Goal: Transaction & Acquisition: Purchase product/service

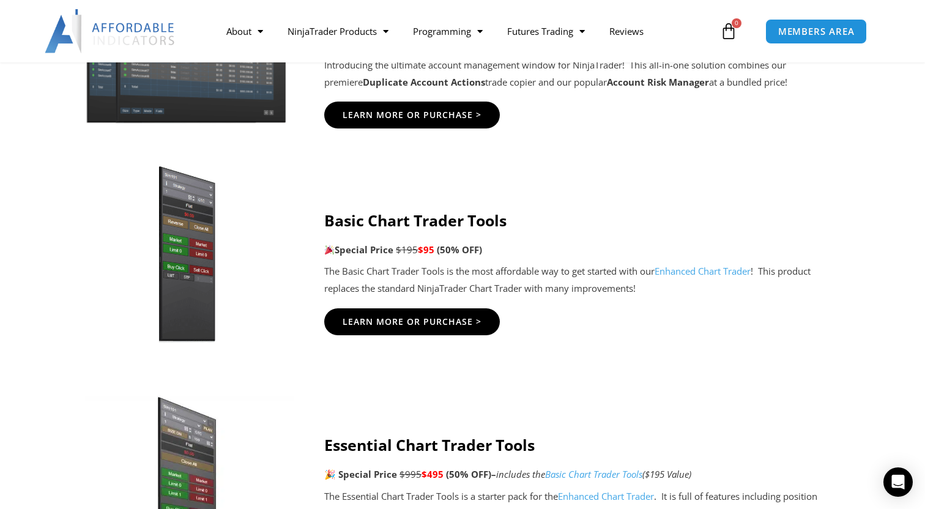
scroll to position [465, 0]
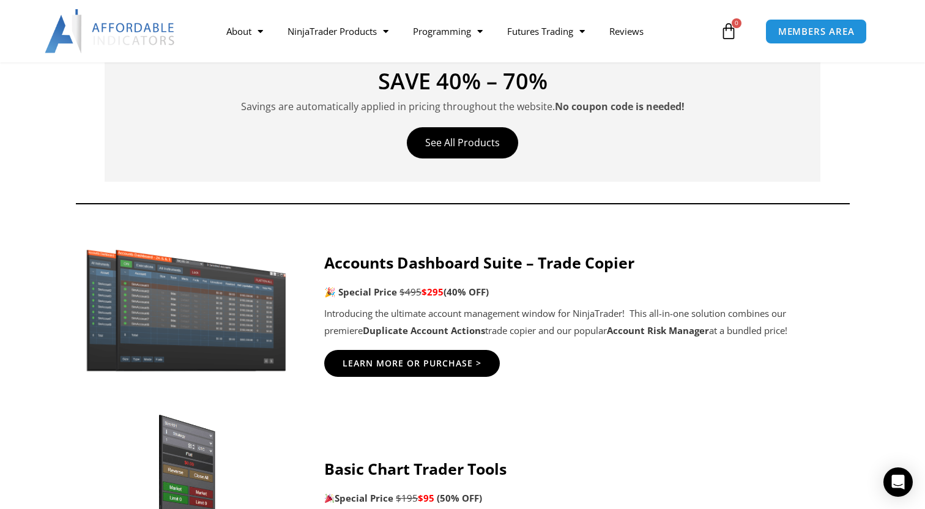
click at [459, 258] on strong "Accounts Dashboard Suite – Trade Copier" at bounding box center [479, 262] width 310 height 21
click at [400, 361] on span "Learn More Or Purchase >" at bounding box center [412, 363] width 153 height 9
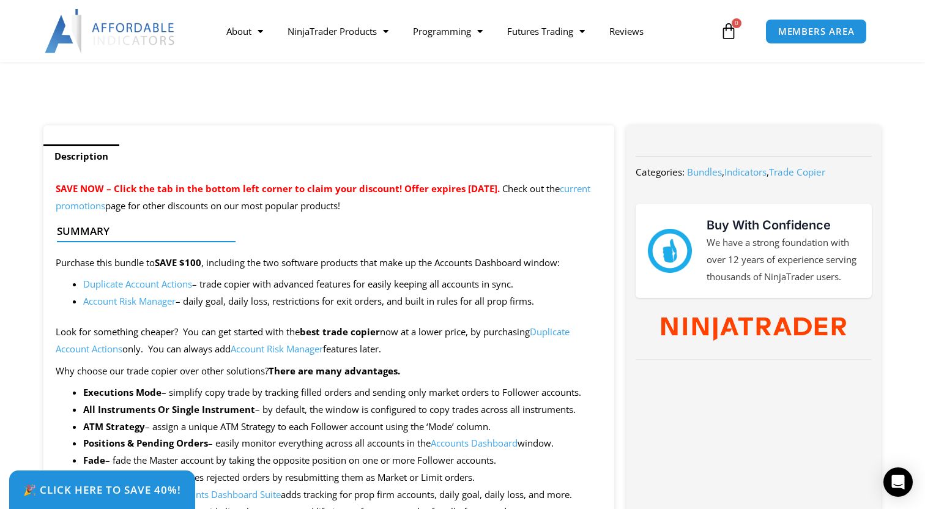
scroll to position [396, 0]
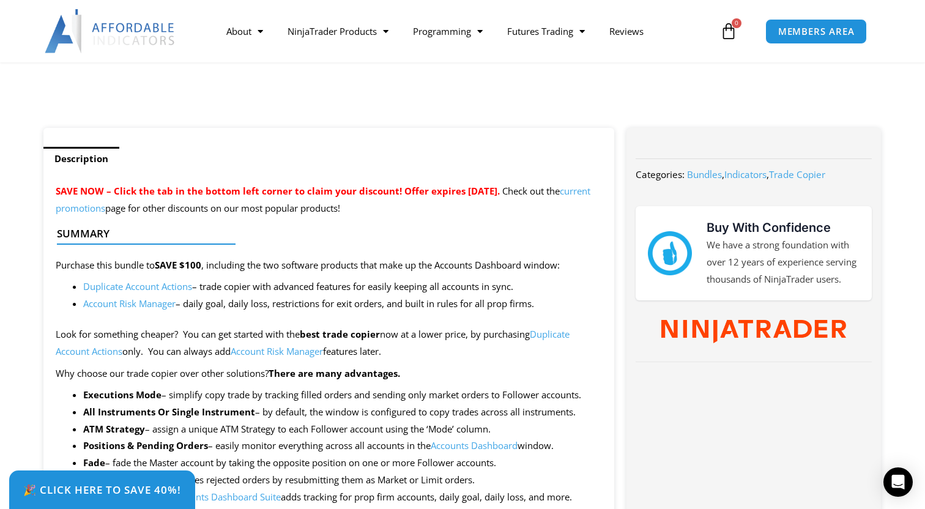
click at [138, 306] on link "Account Risk Manager" at bounding box center [129, 303] width 92 height 12
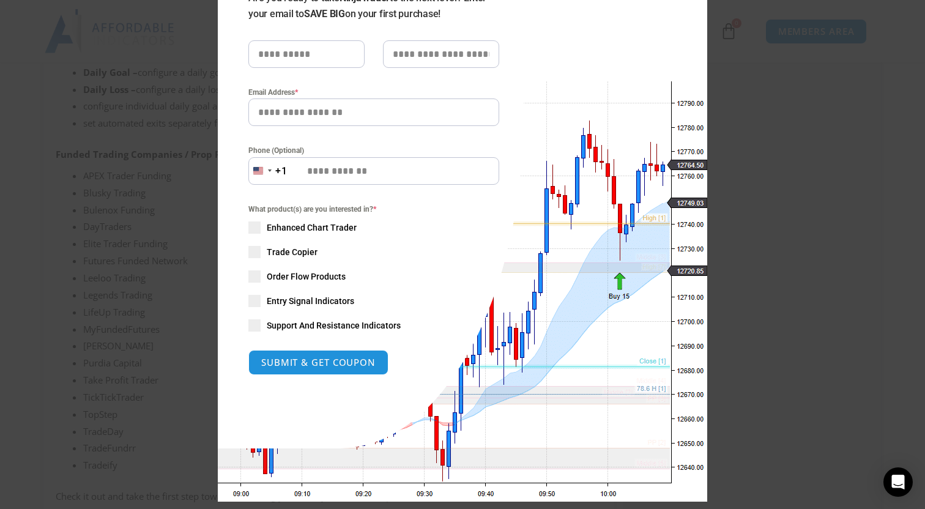
scroll to position [137, 0]
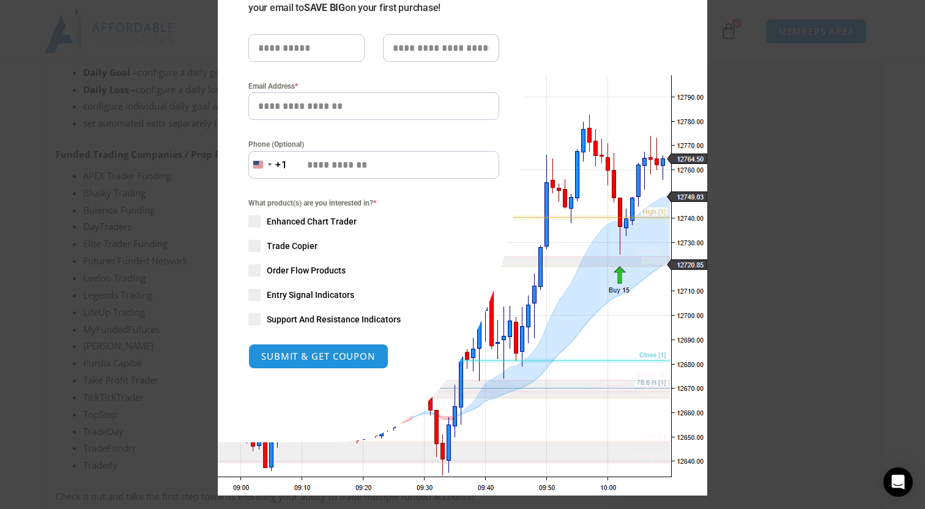
click at [728, 165] on div "Close this module SAVE 20% NOW Are you ready to take NinjaTrader to the next le…" at bounding box center [462, 254] width 925 height 509
